Goal: Transaction & Acquisition: Purchase product/service

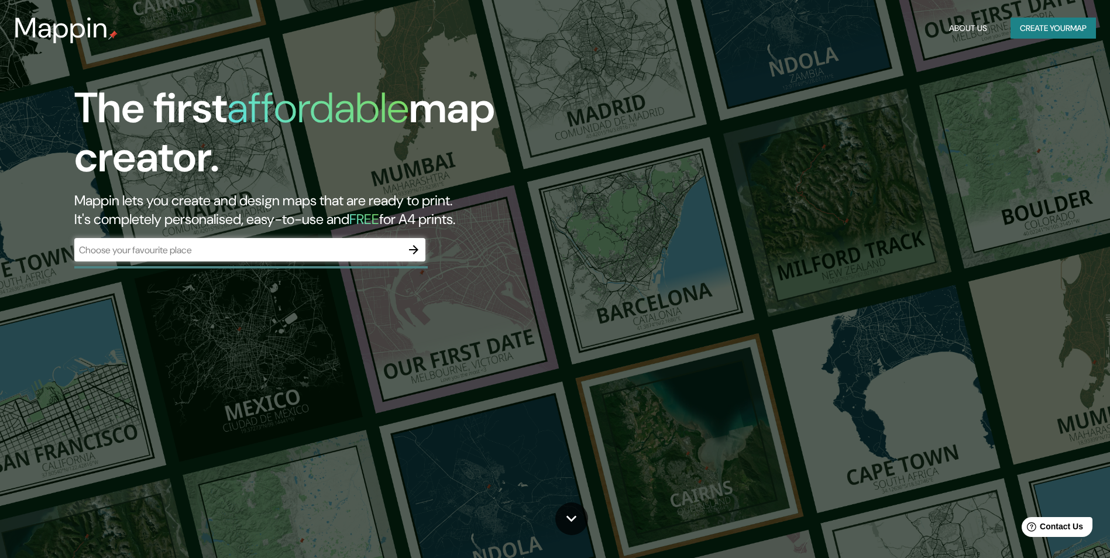
click at [155, 257] on div "​" at bounding box center [249, 249] width 351 height 23
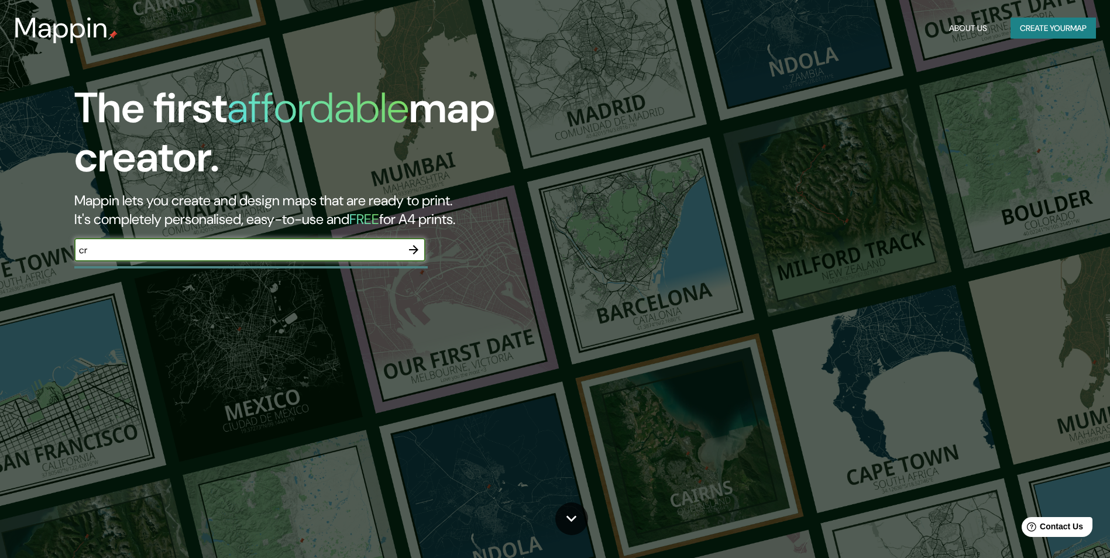
type input "c"
type input "[PERSON_NAME][GEOGRAPHIC_DATA]"
click at [416, 253] on icon "button" at bounding box center [414, 250] width 14 height 14
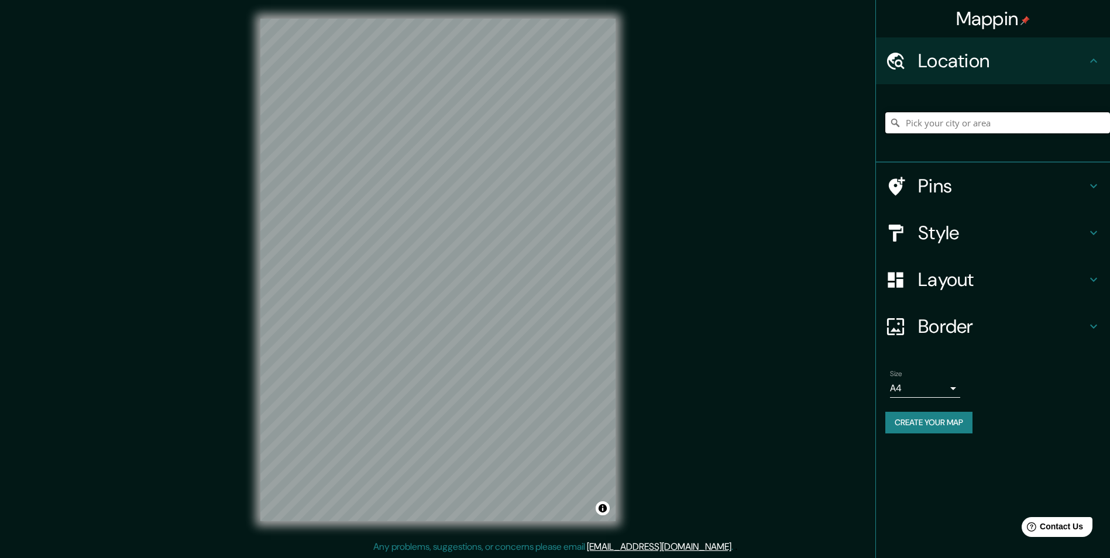
click at [923, 115] on input "Pick your city or area" at bounding box center [997, 122] width 225 height 21
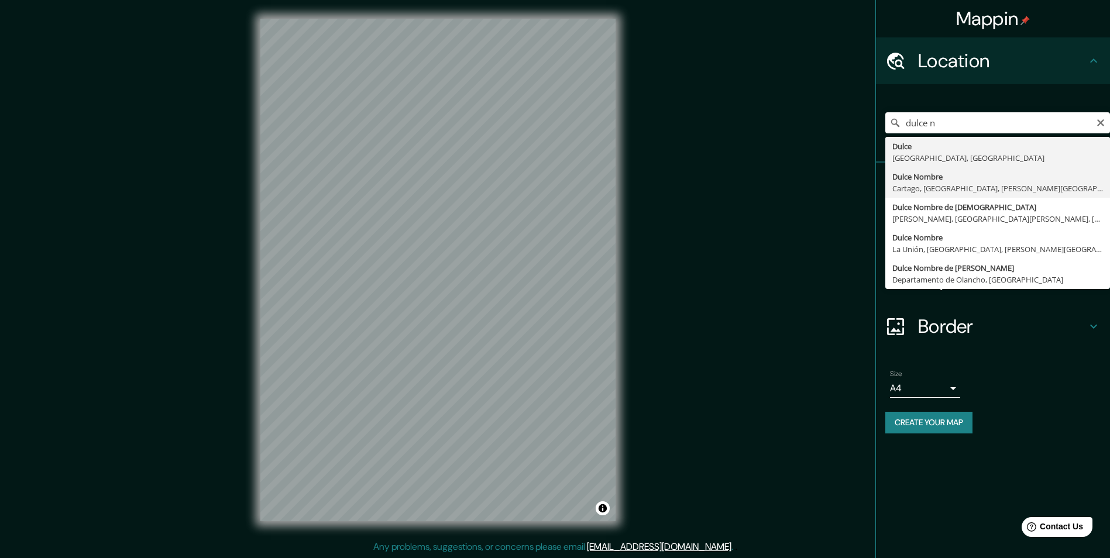
type input "Dulce Nombre, [GEOGRAPHIC_DATA], [GEOGRAPHIC_DATA], [PERSON_NAME][GEOGRAPHIC_DA…"
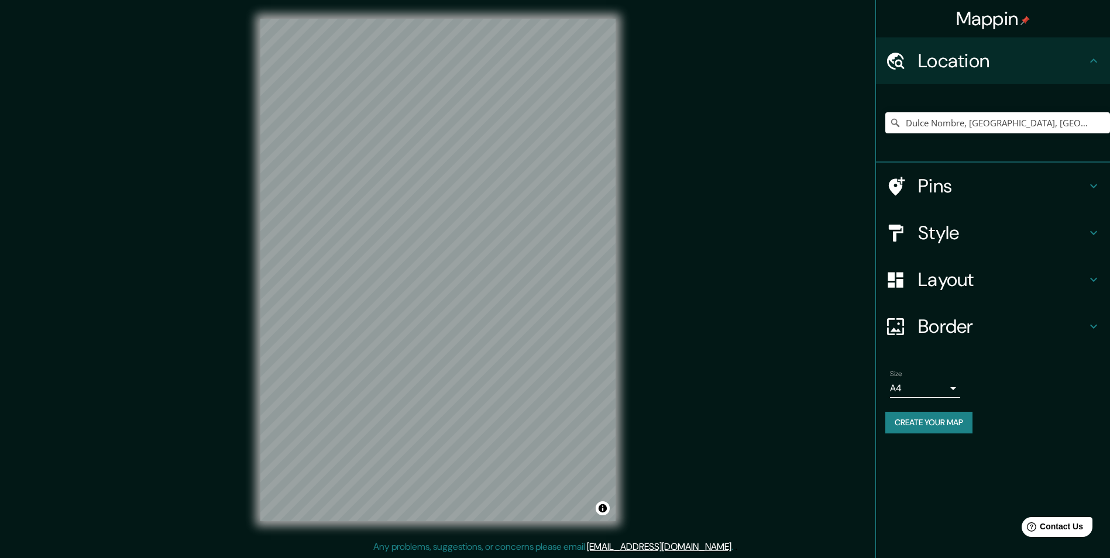
click at [1001, 101] on div "Dulce Nombre, [GEOGRAPHIC_DATA], [GEOGRAPHIC_DATA], [PERSON_NAME][GEOGRAPHIC_DA…" at bounding box center [997, 123] width 225 height 58
click at [1012, 113] on input "Dulce Nombre, [GEOGRAPHIC_DATA], [GEOGRAPHIC_DATA], [PERSON_NAME][GEOGRAPHIC_DA…" at bounding box center [997, 122] width 225 height 21
click at [1102, 121] on icon "Clear" at bounding box center [1100, 122] width 9 height 9
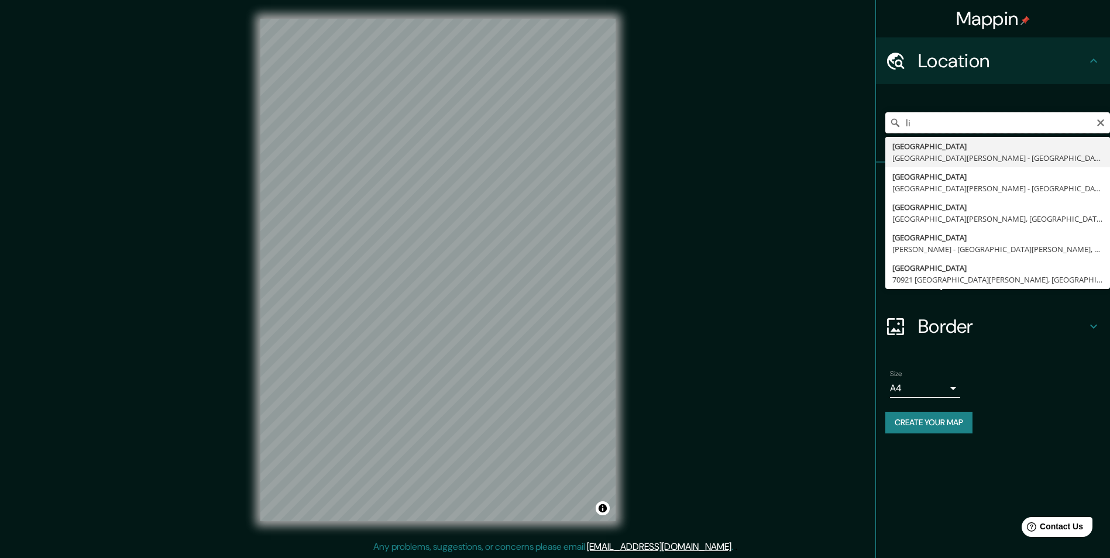
type input "l"
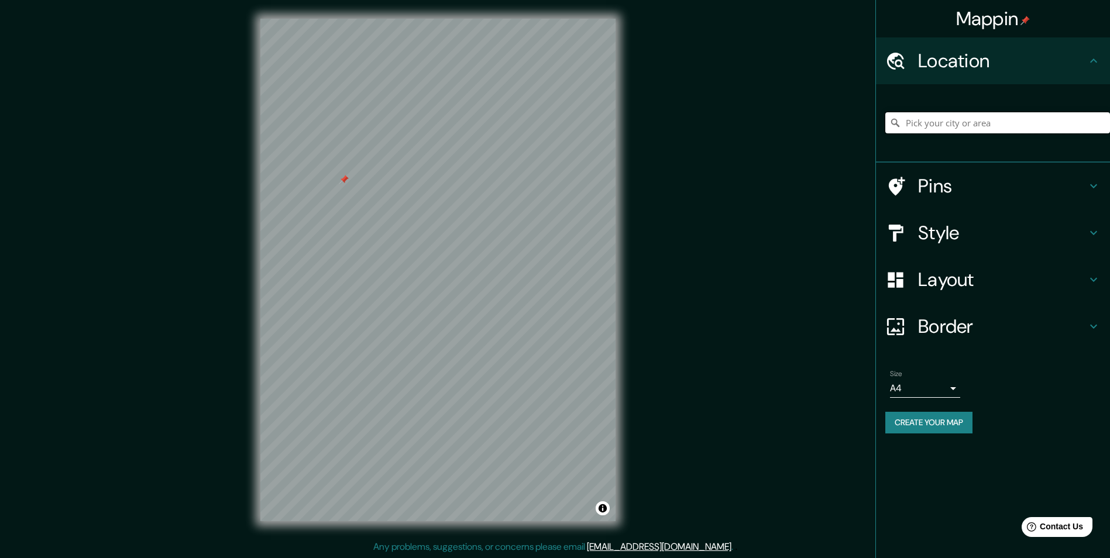
click at [942, 130] on input "Pick your city or area" at bounding box center [997, 122] width 225 height 21
click at [932, 126] on input "Pick your city or area" at bounding box center [997, 122] width 225 height 21
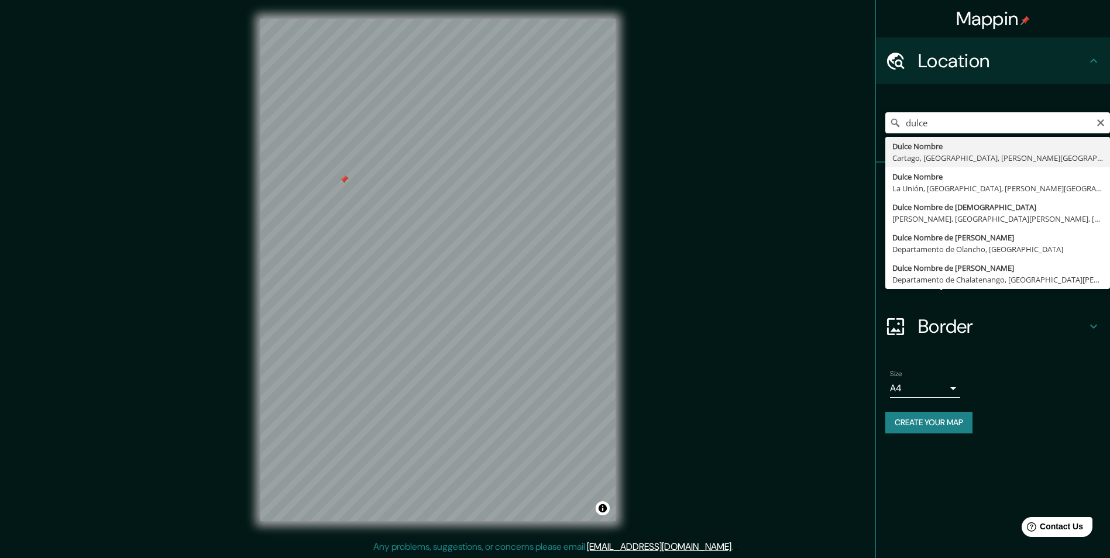
type input "Dulce Nombre, [GEOGRAPHIC_DATA], [GEOGRAPHIC_DATA], [PERSON_NAME][GEOGRAPHIC_DA…"
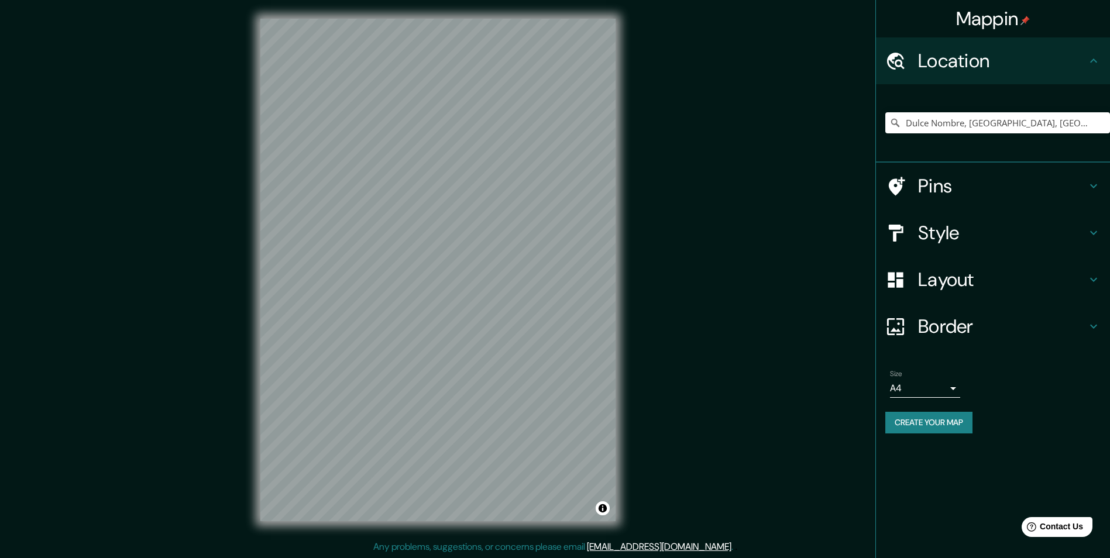
click at [1020, 185] on h4 "Pins" at bounding box center [1002, 185] width 168 height 23
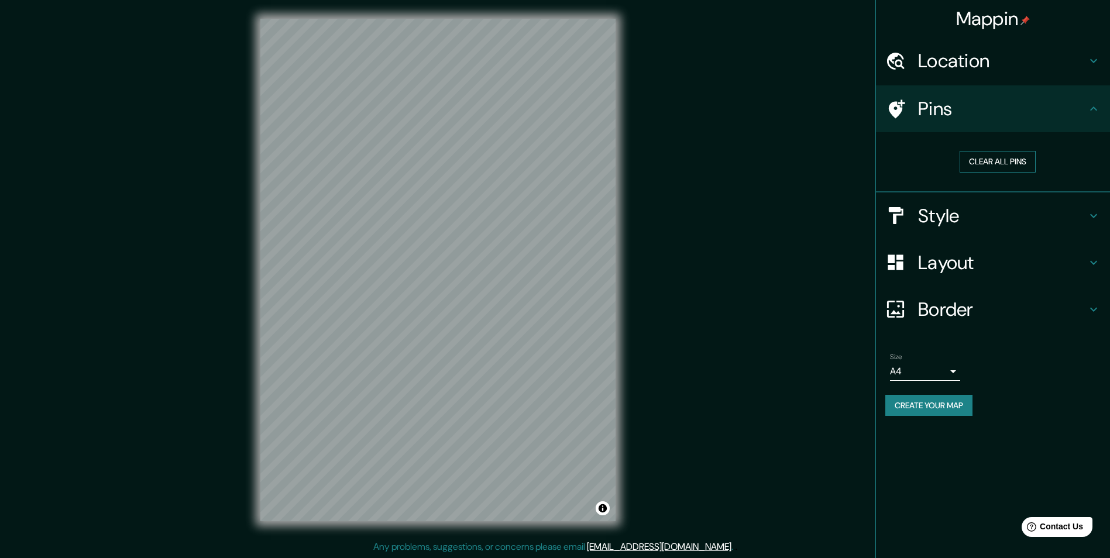
click at [1016, 170] on button "Clear all pins" at bounding box center [997, 162] width 76 height 22
click at [258, 201] on div "© Mapbox © OpenStreetMap Improve this map" at bounding box center [438, 270] width 393 height 540
click at [1013, 72] on h4 "Location" at bounding box center [1002, 60] width 168 height 23
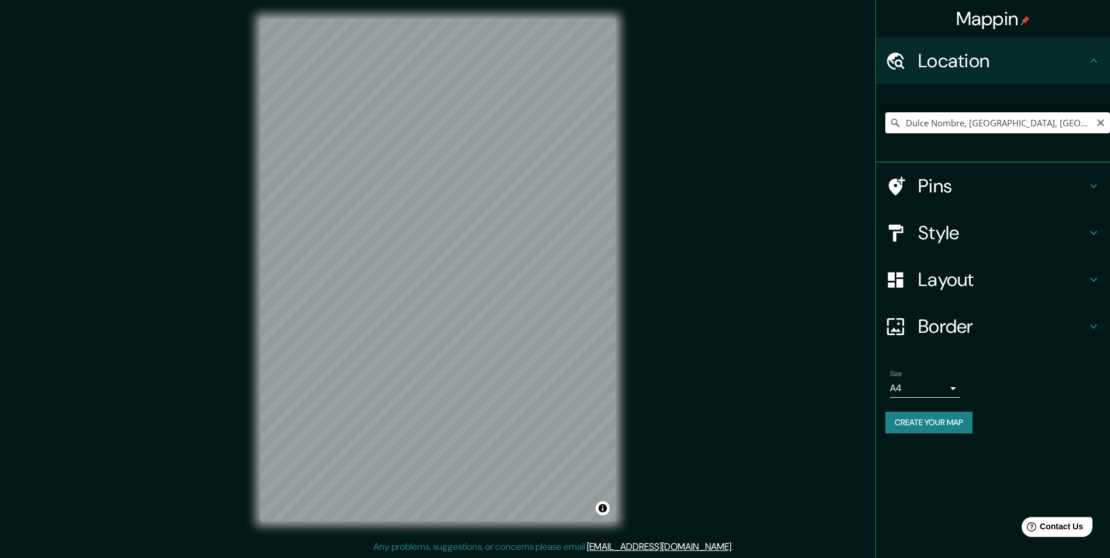
click at [953, 129] on input "Dulce Nombre, [GEOGRAPHIC_DATA], [GEOGRAPHIC_DATA], [PERSON_NAME][GEOGRAPHIC_DA…" at bounding box center [997, 122] width 225 height 21
click at [1102, 125] on icon "Clear" at bounding box center [1100, 122] width 7 height 7
drag, startPoint x: 999, startPoint y: 126, endPoint x: 980, endPoint y: 135, distance: 20.1
click at [998, 126] on input "Pick your city or area" at bounding box center [997, 122] width 225 height 21
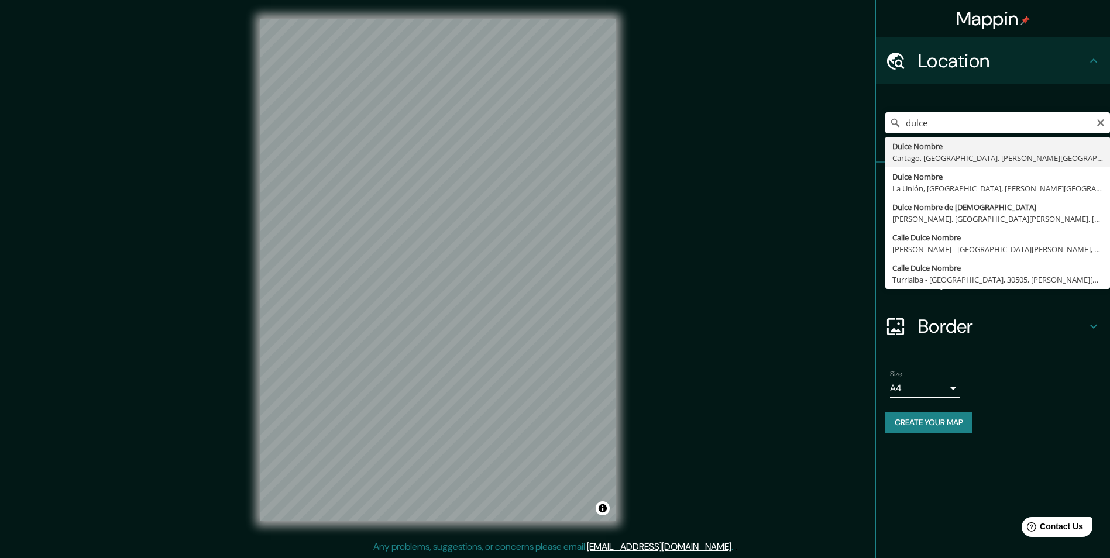
type input "Dulce Nombre, [GEOGRAPHIC_DATA], [GEOGRAPHIC_DATA], [PERSON_NAME][GEOGRAPHIC_DA…"
